Goal: Task Accomplishment & Management: Manage account settings

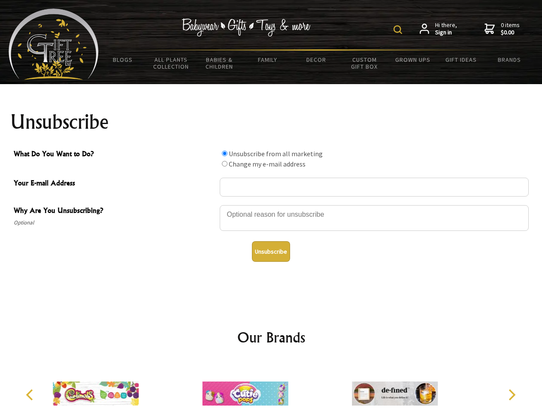
click at [399, 30] on img at bounding box center [397, 29] width 9 height 9
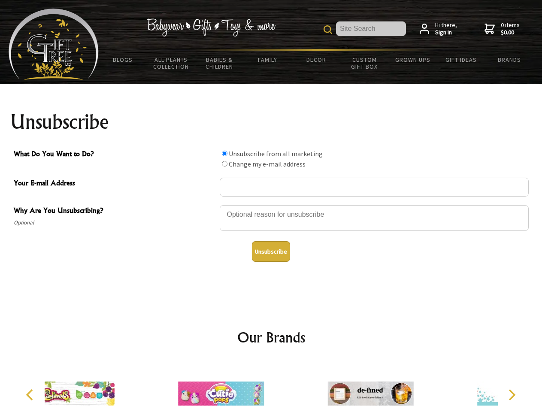
click at [271, 205] on div at bounding box center [374, 219] width 309 height 30
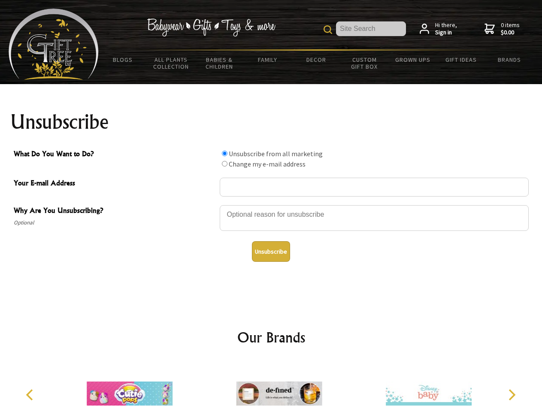
click at [224, 153] on input "What Do You Want to Do?" at bounding box center [225, 154] width 6 height 6
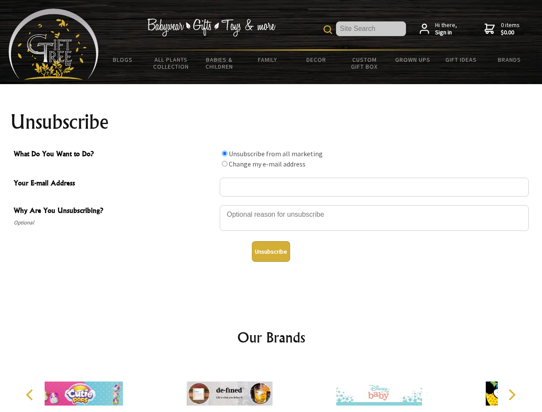
click at [224, 163] on input "What Do You Want to Do?" at bounding box center [225, 164] width 6 height 6
click at [271, 251] on button "Unsubscribe" at bounding box center [271, 251] width 38 height 21
radio input "true"
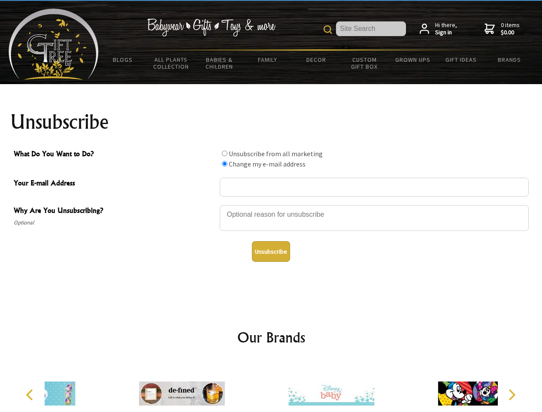
click at [31, 395] on icon "Previous" at bounding box center [30, 394] width 11 height 11
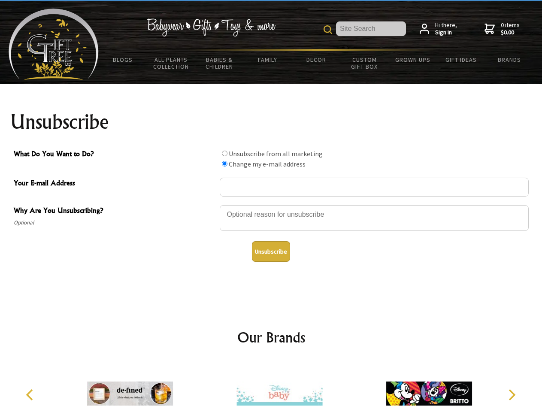
click at [511, 395] on icon "Next" at bounding box center [510, 394] width 11 height 11
